Goal: Find specific page/section: Locate a particular part of the current website

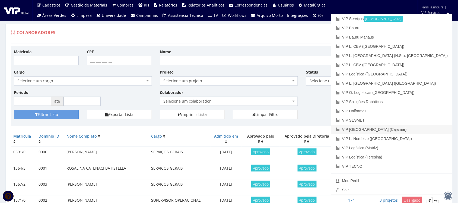
click at [411, 129] on link "VIP [GEOGRAPHIC_DATA] (Cajamar)" at bounding box center [391, 129] width 121 height 9
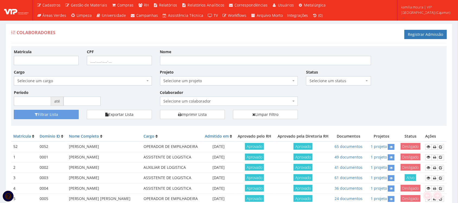
click at [195, 102] on span "Selecione um colaborador" at bounding box center [227, 100] width 128 height 5
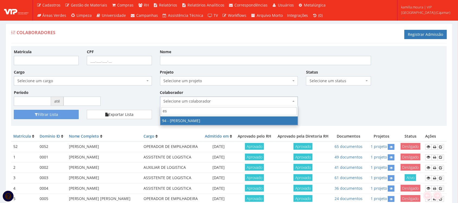
type input "est"
select select "3384"
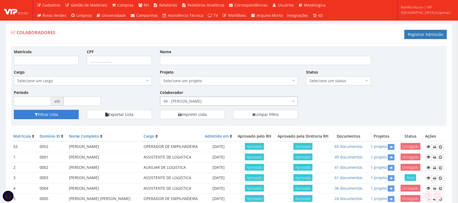
click at [59, 114] on button "Filtrar Lista" at bounding box center [46, 114] width 65 height 9
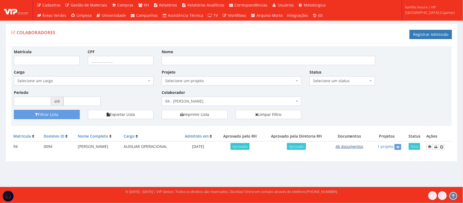
click at [343, 148] on link "46 documentos" at bounding box center [349, 146] width 28 height 5
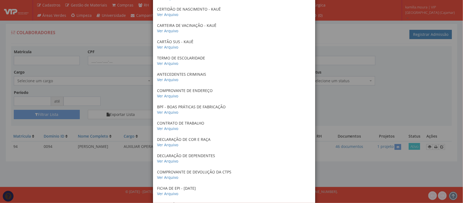
scroll to position [203, 0]
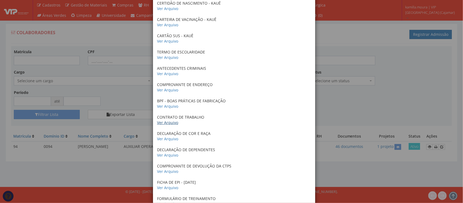
click at [171, 122] on link "Ver Arquivo" at bounding box center [167, 122] width 21 height 5
